Goal: Transaction & Acquisition: Book appointment/travel/reservation

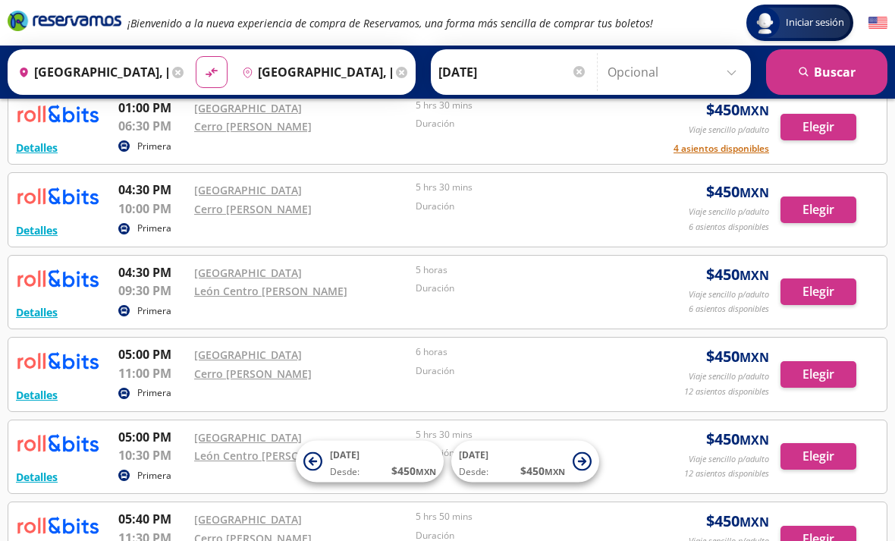
scroll to position [669, 0]
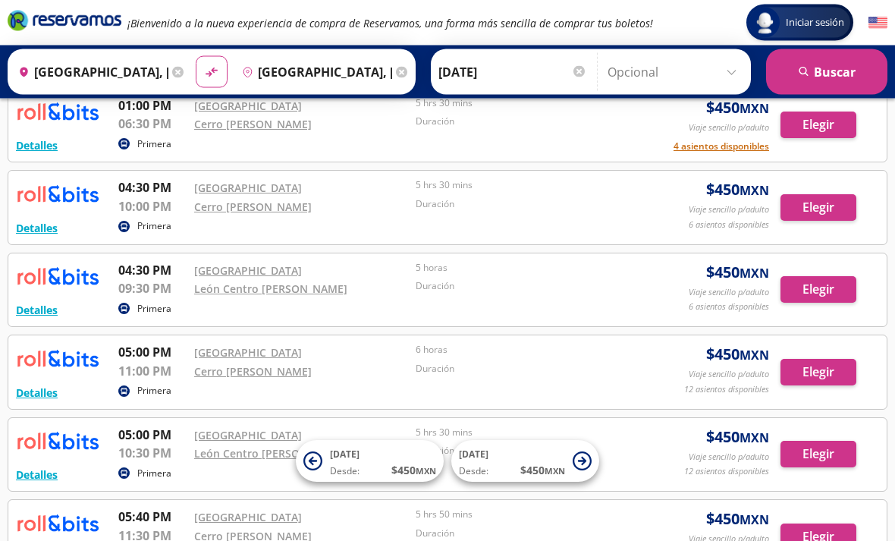
click at [275, 278] on link "[GEOGRAPHIC_DATA]" at bounding box center [248, 271] width 108 height 14
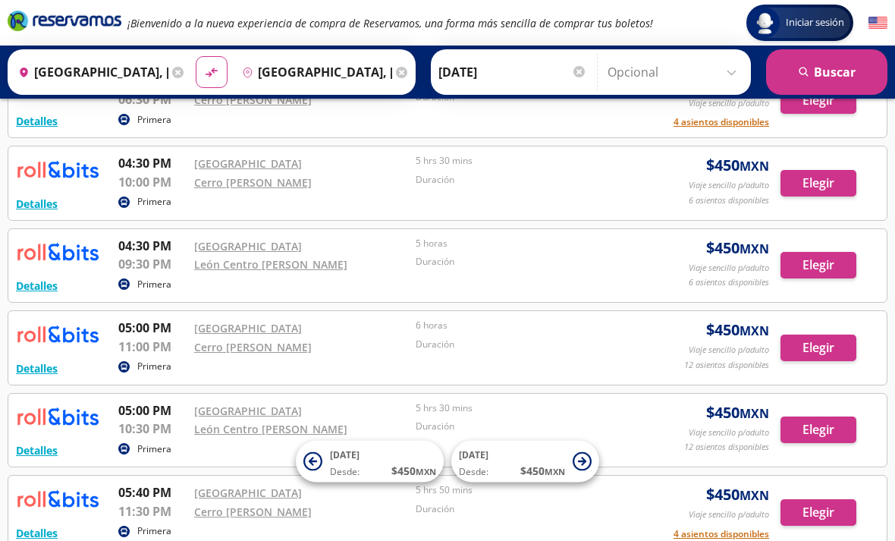
click at [814, 196] on button "Elegir" at bounding box center [819, 183] width 76 height 27
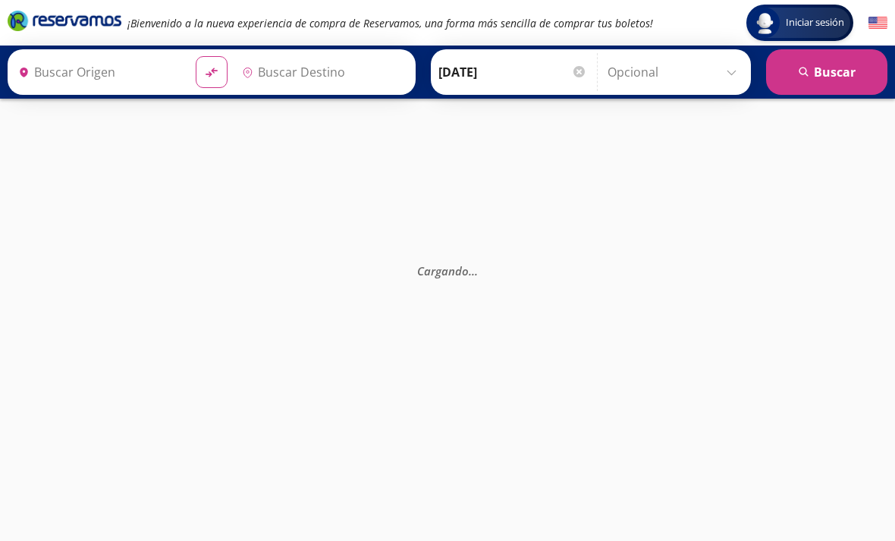
type input "[GEOGRAPHIC_DATA], [GEOGRAPHIC_DATA]"
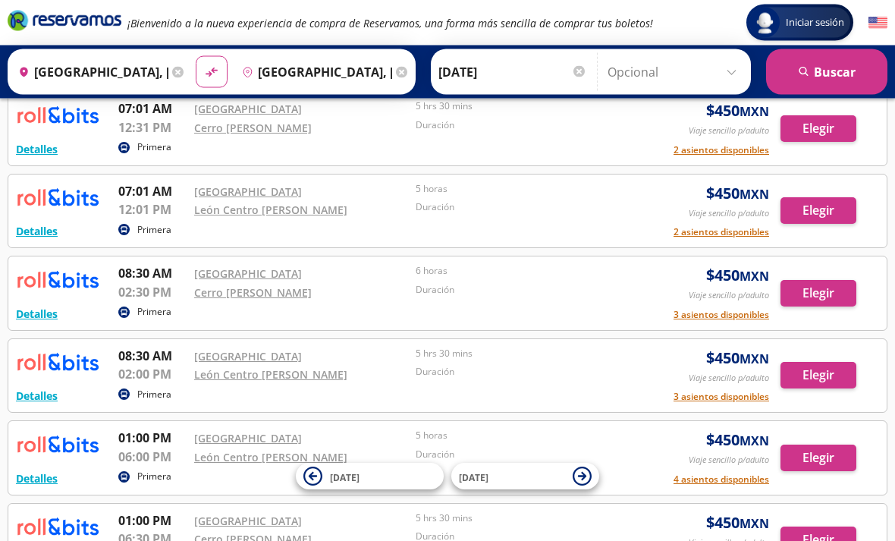
scroll to position [301, 0]
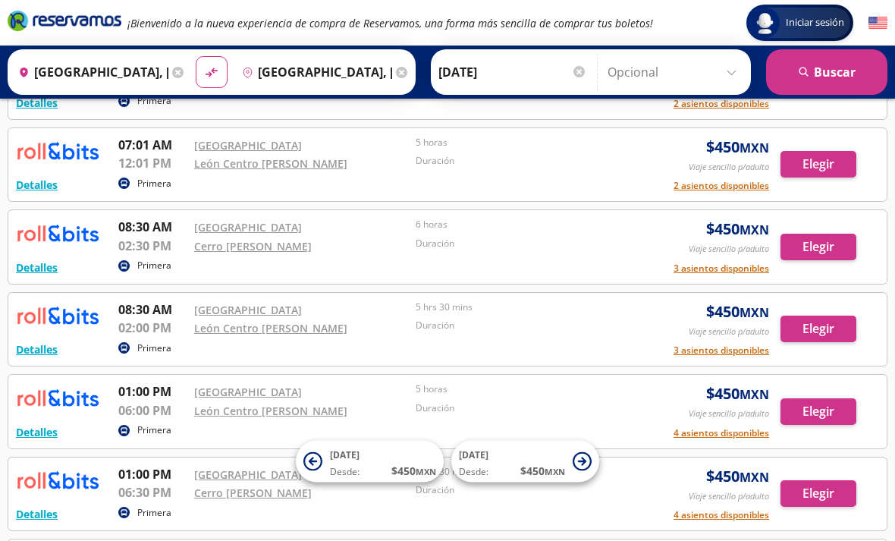
click at [219, 69] on icon "material-symbols:compare-arrows-rounded" at bounding box center [211, 72] width 15 height 16
type input "[GEOGRAPHIC_DATA], [GEOGRAPHIC_DATA]"
click at [815, 64] on button "search [GEOGRAPHIC_DATA]" at bounding box center [826, 72] width 121 height 46
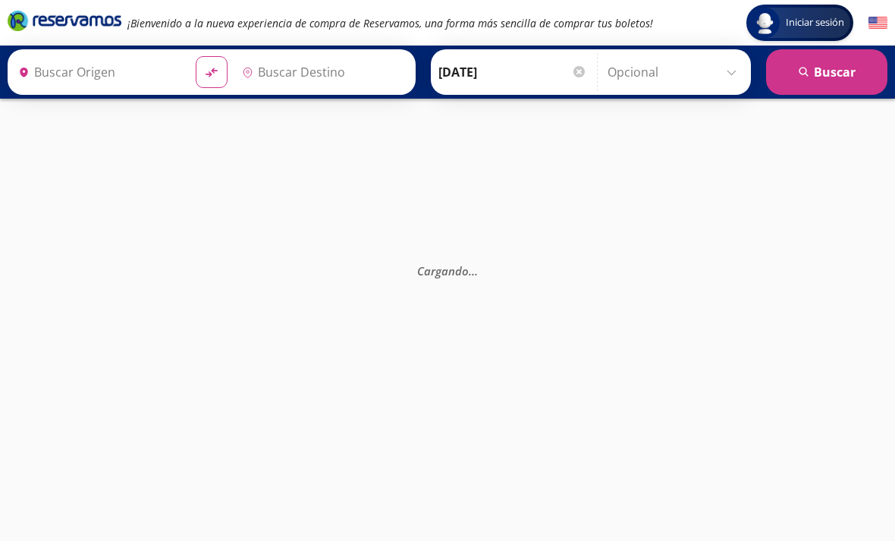
type input "[GEOGRAPHIC_DATA], [GEOGRAPHIC_DATA]"
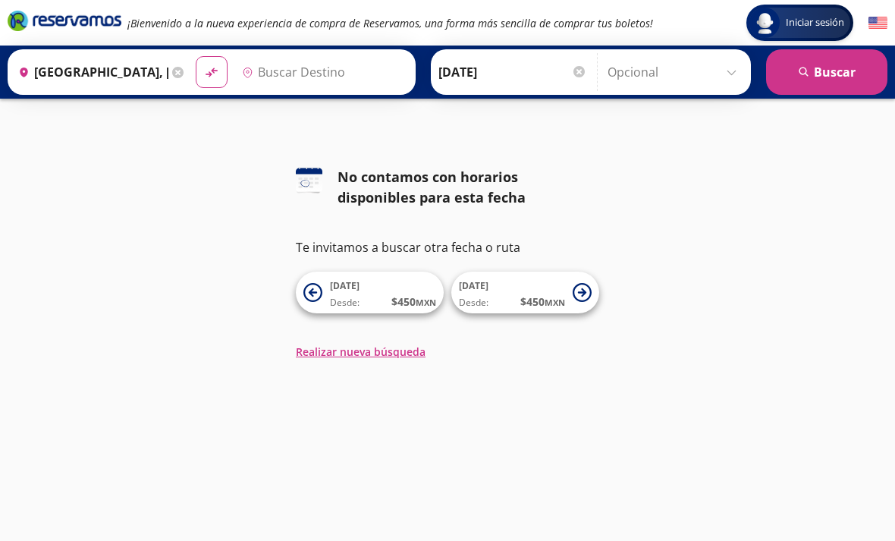
click at [377, 347] on button "Realizar nueva búsqueda" at bounding box center [361, 352] width 130 height 16
